Goal: Check status

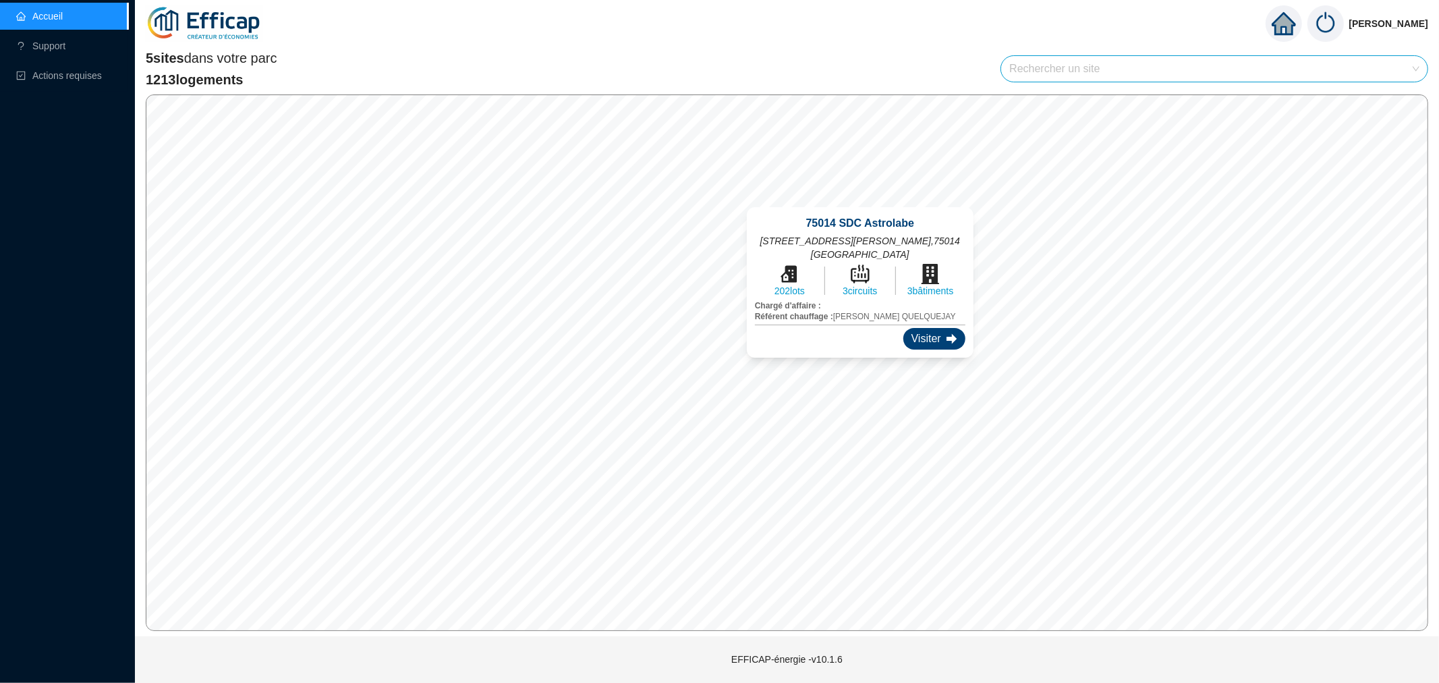
click at [912, 328] on div "Visiter" at bounding box center [934, 339] width 62 height 22
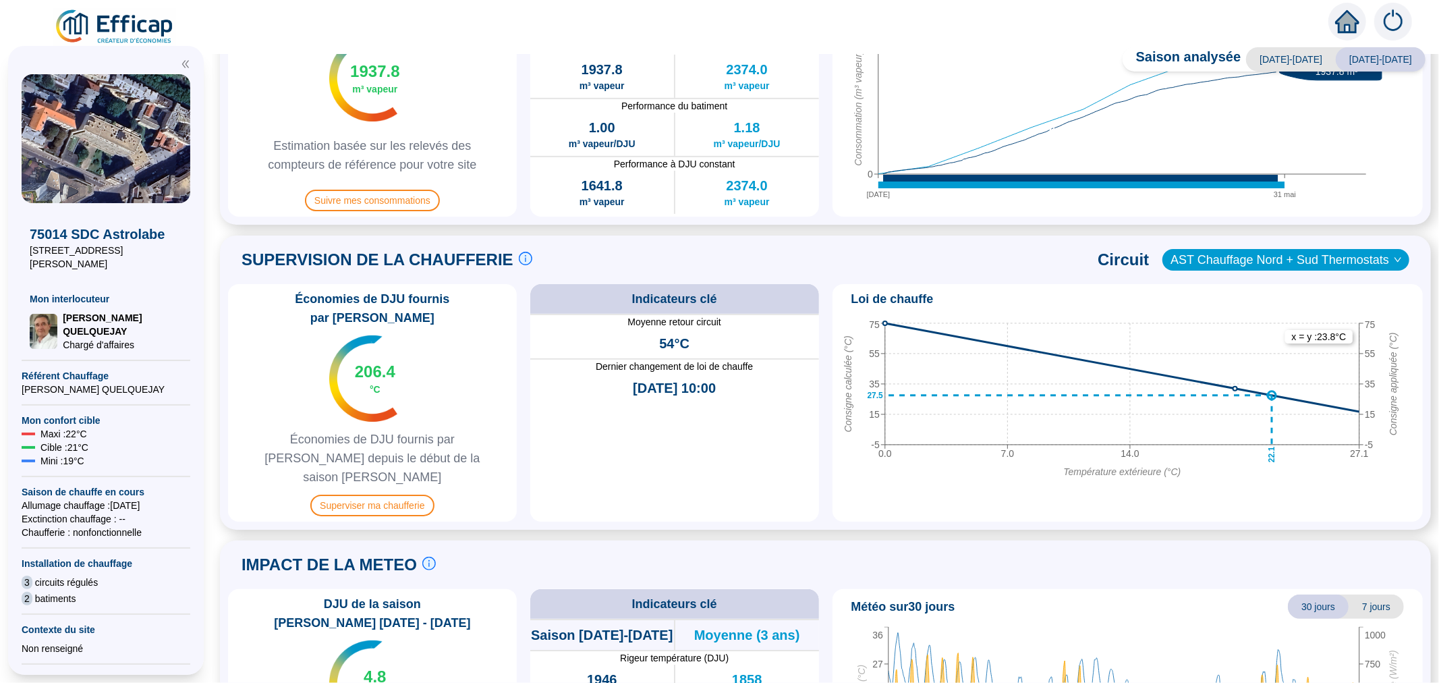
scroll to position [449, 0]
click at [368, 494] on span "Superviser ma chaufferie" at bounding box center [371, 505] width 123 height 22
